Goal: Complete application form

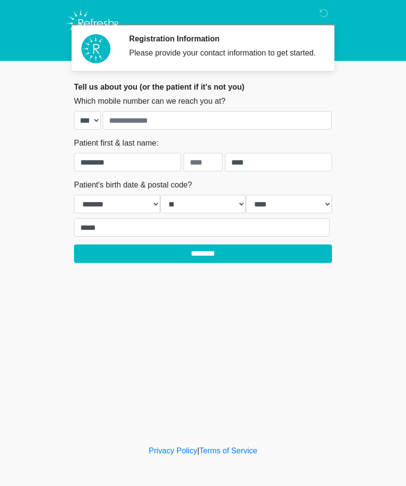
select select "*"
select select "**"
select select "****"
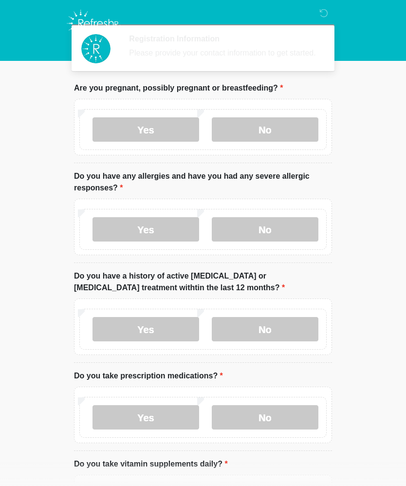
click at [190, 255] on div "Yes No" at bounding box center [203, 227] width 258 height 56
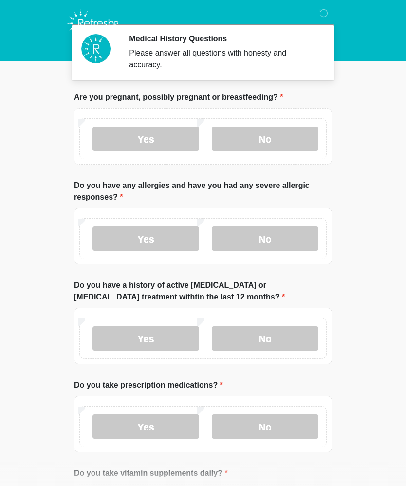
click at [238, 142] on label "No" at bounding box center [265, 139] width 107 height 24
click at [228, 238] on label "No" at bounding box center [265, 238] width 107 height 24
click at [241, 336] on label "No" at bounding box center [265, 338] width 107 height 24
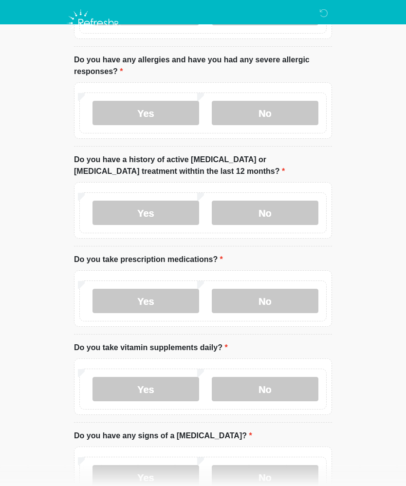
scroll to position [126, 0]
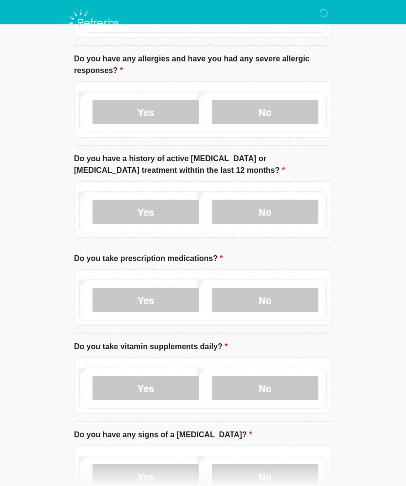
click at [240, 298] on label "No" at bounding box center [265, 300] width 107 height 24
click at [251, 384] on label "No" at bounding box center [265, 388] width 107 height 24
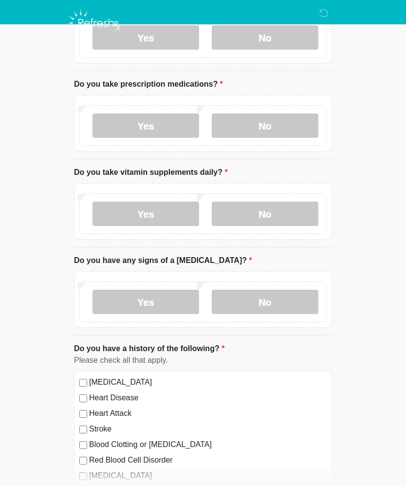
click at [249, 302] on label "No" at bounding box center [265, 302] width 107 height 24
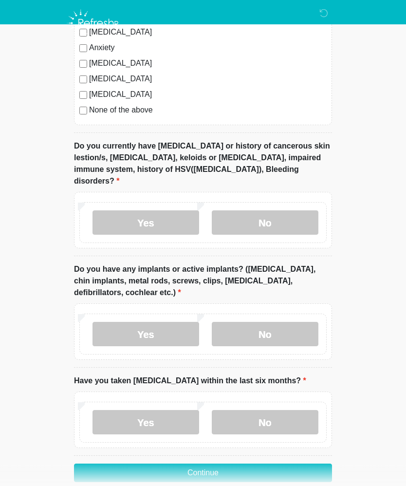
scroll to position [745, 0]
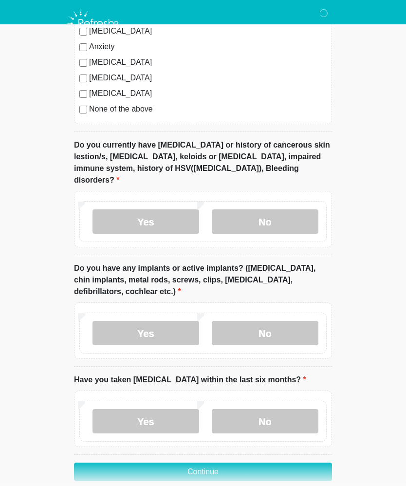
click at [248, 209] on label "No" at bounding box center [265, 221] width 107 height 24
click at [230, 322] on label "No" at bounding box center [265, 333] width 107 height 24
click at [235, 409] on label "No" at bounding box center [265, 421] width 107 height 24
click at [180, 462] on button "Continue" at bounding box center [203, 471] width 258 height 18
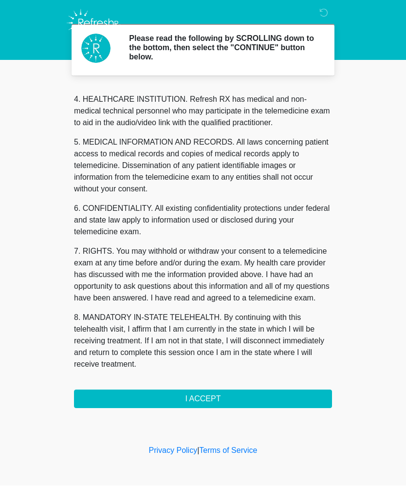
scroll to position [274, 0]
click at [173, 396] on button "I ACCEPT" at bounding box center [203, 399] width 258 height 18
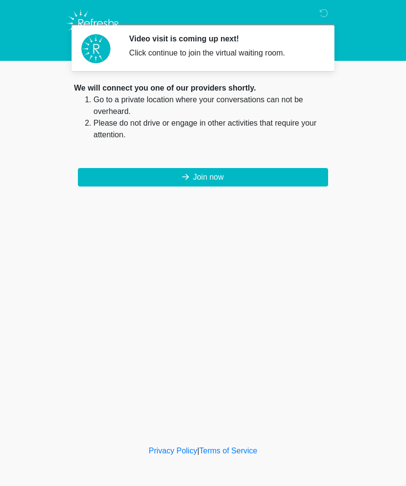
click at [169, 179] on button "Join now" at bounding box center [203, 177] width 250 height 18
